Goal: Transaction & Acquisition: Purchase product/service

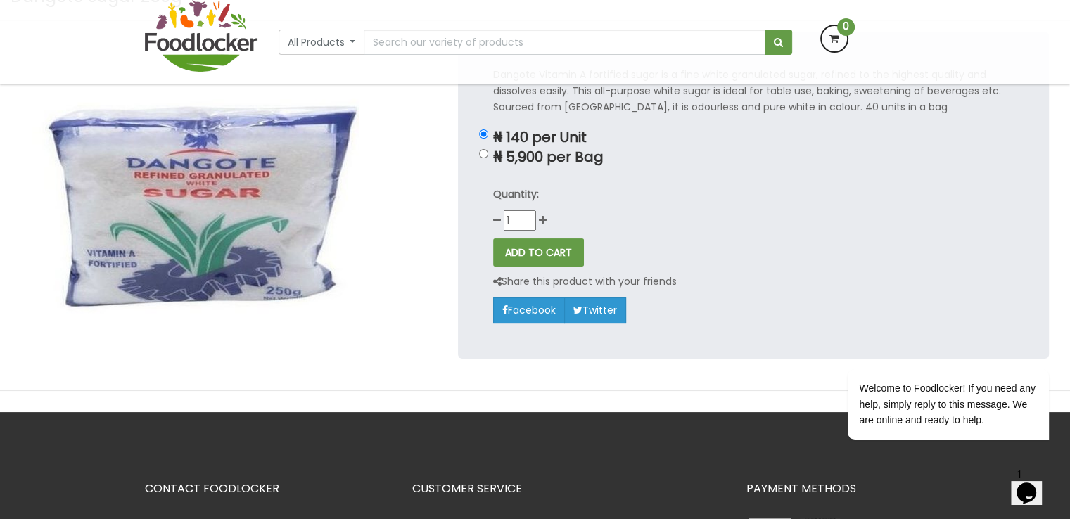
scroll to position [125, 0]
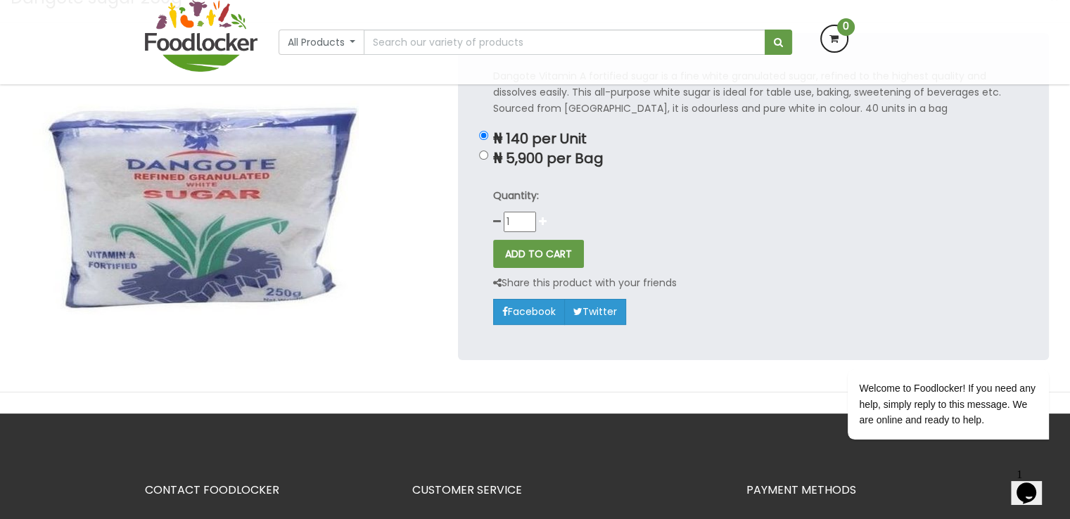
click at [543, 219] on icon at bounding box center [543, 222] width 8 height 10
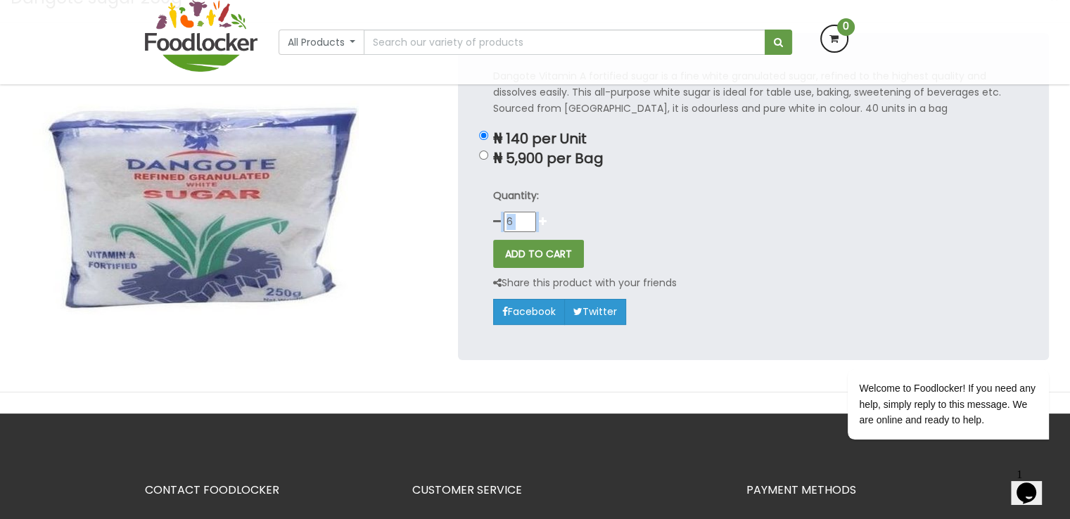
click at [543, 219] on icon at bounding box center [543, 222] width 8 height 10
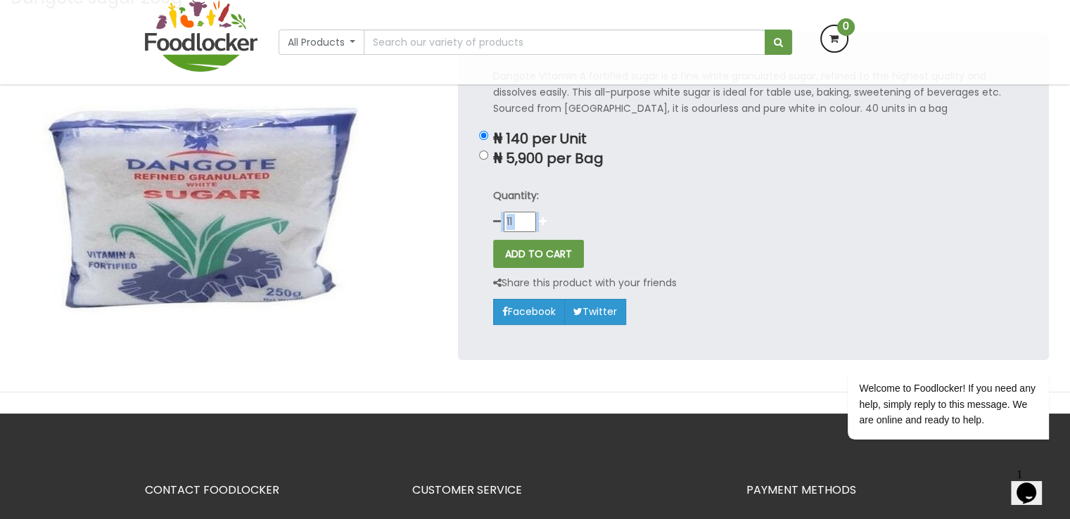
click at [543, 219] on icon at bounding box center [543, 222] width 8 height 10
type input "14"
